Goal: Transaction & Acquisition: Purchase product/service

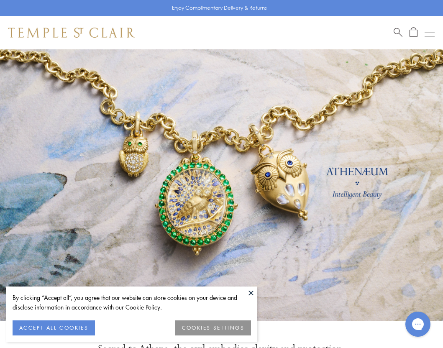
click at [399, 31] on span "Search" at bounding box center [398, 31] width 9 height 9
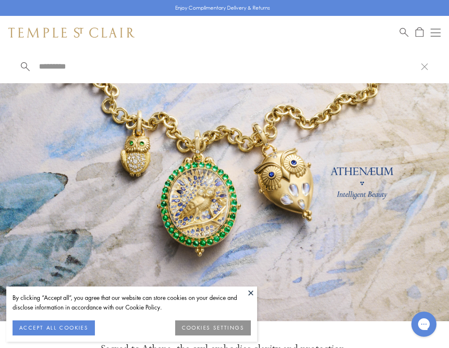
click at [49, 66] on input "search" at bounding box center [229, 66] width 383 height 10
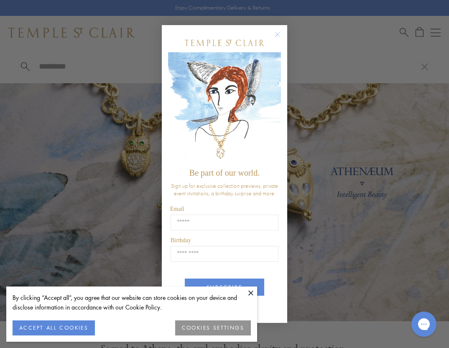
click at [274, 32] on circle "Close dialog" at bounding box center [278, 35] width 10 height 10
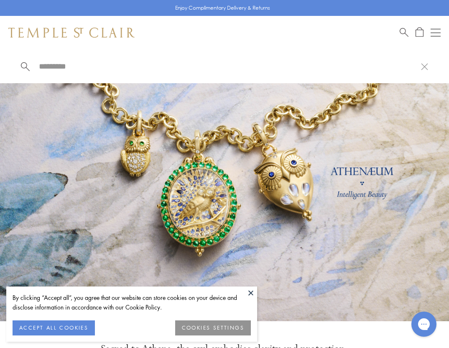
click at [65, 67] on input "search" at bounding box center [229, 66] width 383 height 10
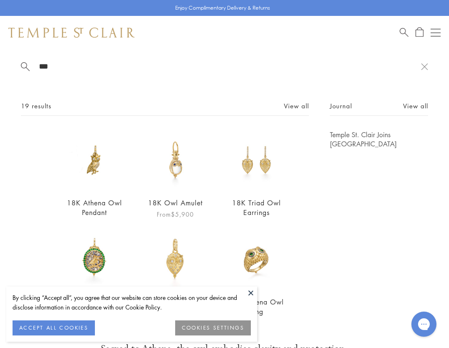
type input "***"
click at [170, 162] on img at bounding box center [176, 160] width 60 height 60
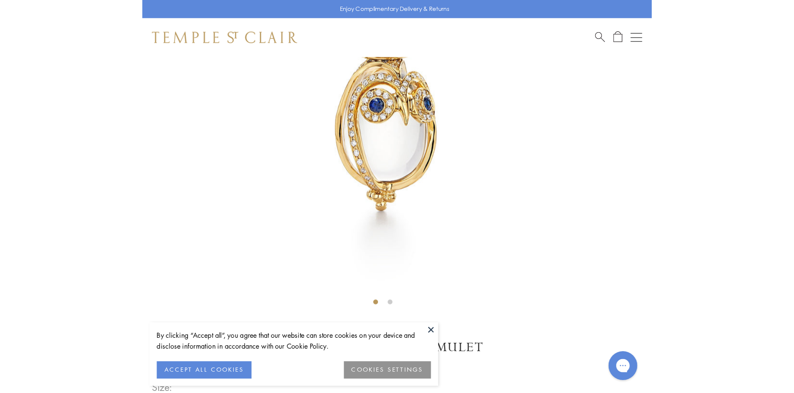
scroll to position [217, 0]
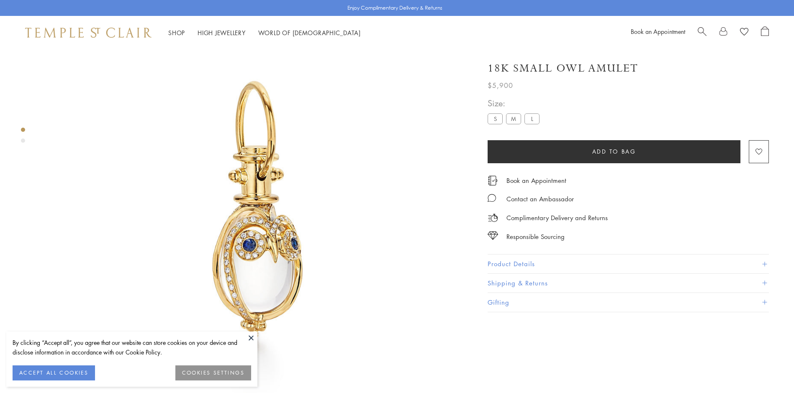
scroll to position [49, 0]
click at [496, 116] on label "S" at bounding box center [494, 118] width 15 height 10
click at [514, 117] on label "M" at bounding box center [513, 118] width 15 height 10
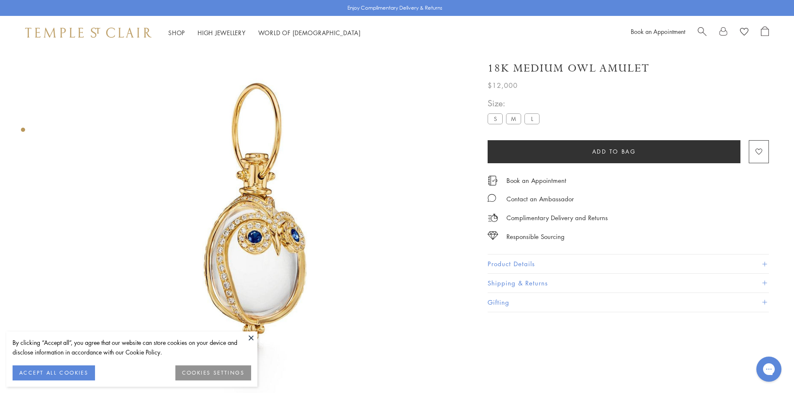
click at [528, 118] on label "L" at bounding box center [531, 118] width 15 height 10
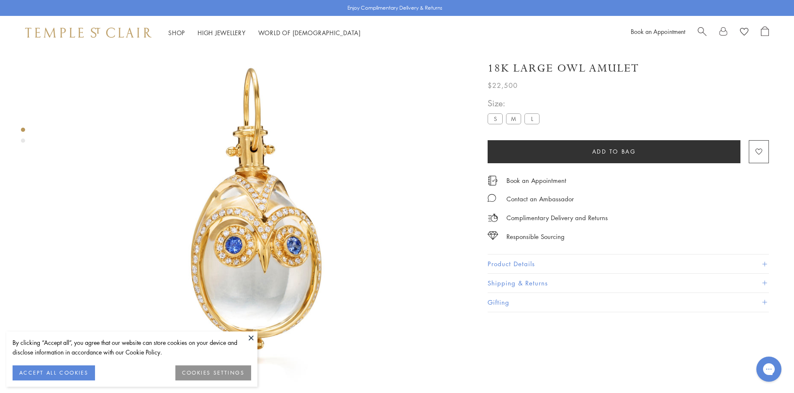
click at [492, 118] on label "S" at bounding box center [494, 118] width 15 height 10
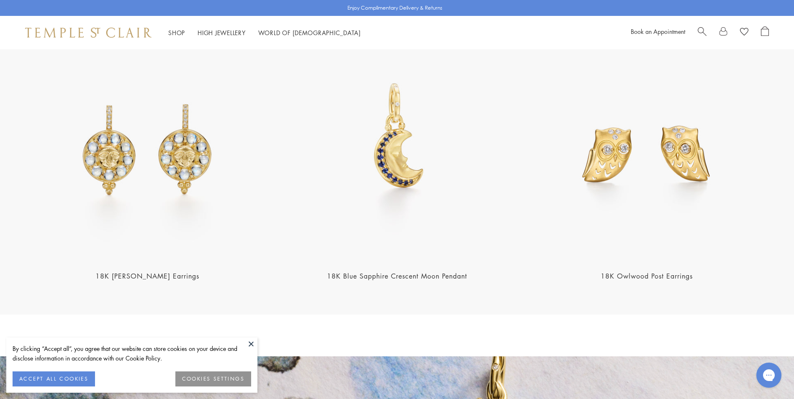
scroll to position [1422, 0]
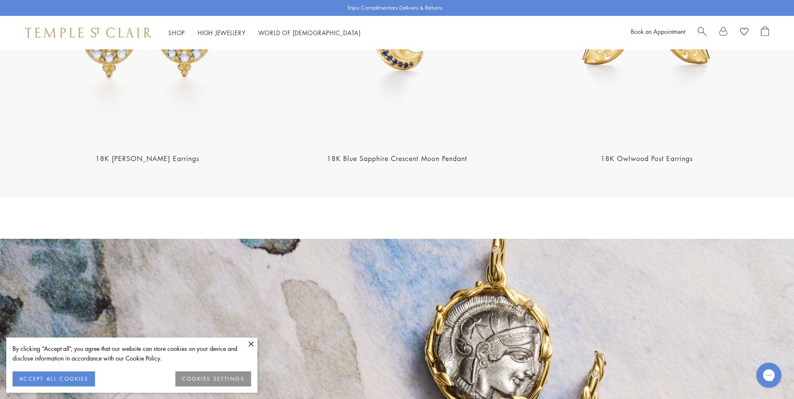
click at [641, 154] on h2 "18K Owlwood Post Earrings" at bounding box center [646, 159] width 244 height 10
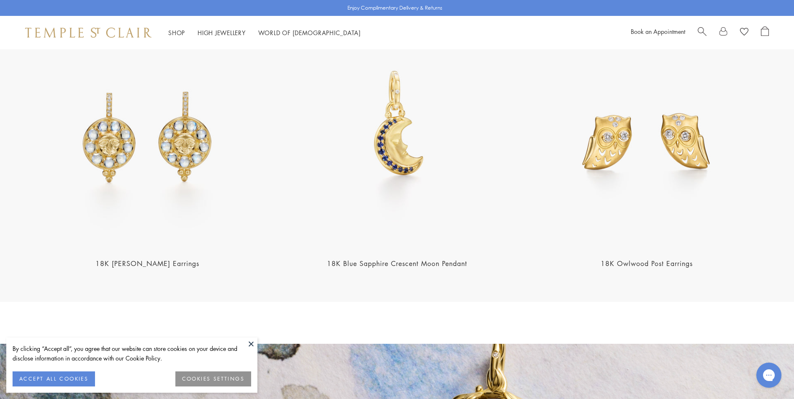
scroll to position [1297, 0]
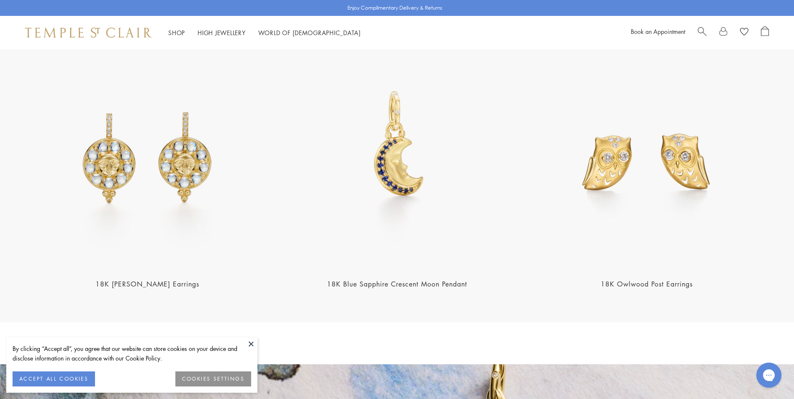
click at [637, 136] on img at bounding box center [646, 147] width 244 height 244
